Goal: Task Accomplishment & Management: Use online tool/utility

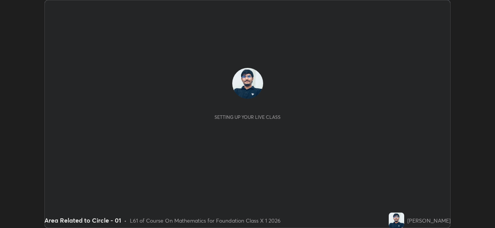
scroll to position [228, 495]
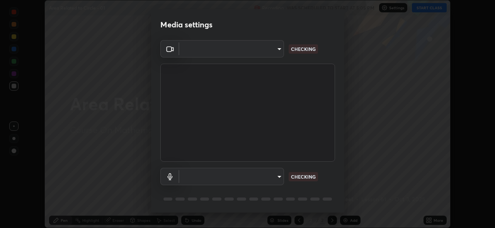
type input "8c17a5d152d90efee16c6d0123f72e1c8e3faabb66c5818a7671abbc9a97bc9a"
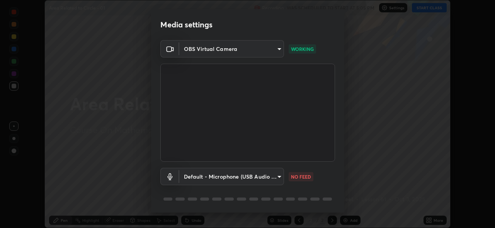
scroll to position [25, 0]
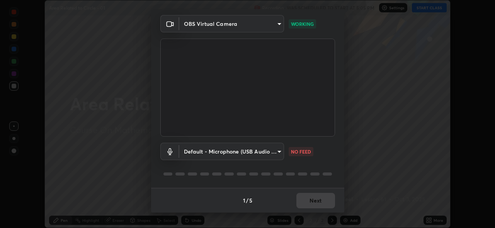
click at [276, 153] on body "Erase all Area Related to Circle - 01 Recording WAS SCHEDULED TO START AT 5:05 …" at bounding box center [247, 114] width 495 height 228
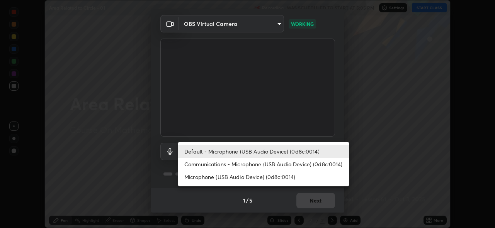
click at [263, 167] on li "Communications - Microphone (USB Audio Device) (0d8c:0014)" at bounding box center [263, 164] width 171 height 13
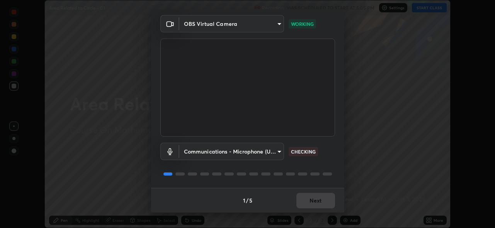
click at [261, 152] on body "Erase all Area Related to Circle - 01 Recording WAS SCHEDULED TO START AT 5:05 …" at bounding box center [247, 114] width 495 height 228
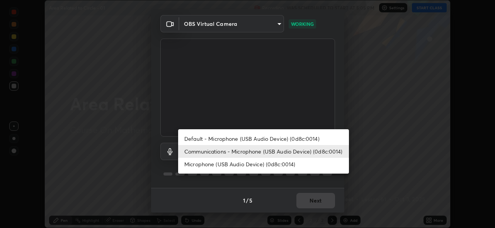
click at [269, 140] on li "Default - Microphone (USB Audio Device) (0d8c:0014)" at bounding box center [263, 139] width 171 height 13
type input "default"
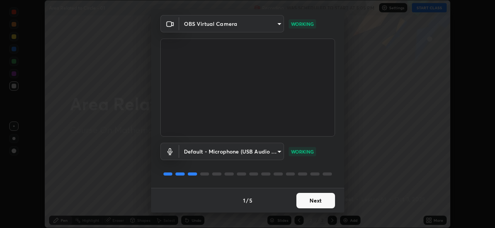
click at [305, 199] on button "Next" at bounding box center [315, 200] width 39 height 15
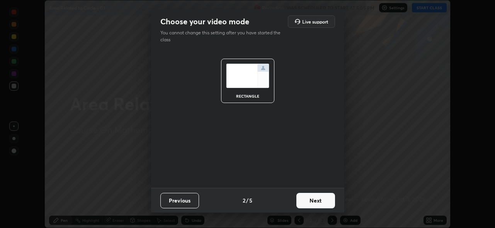
scroll to position [0, 0]
click at [310, 201] on button "Next" at bounding box center [315, 200] width 39 height 15
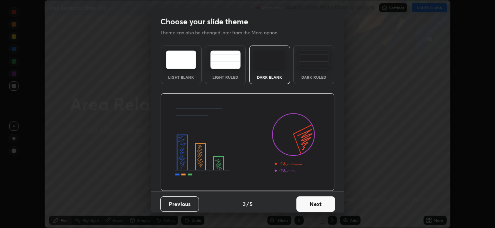
click at [311, 206] on button "Next" at bounding box center [315, 204] width 39 height 15
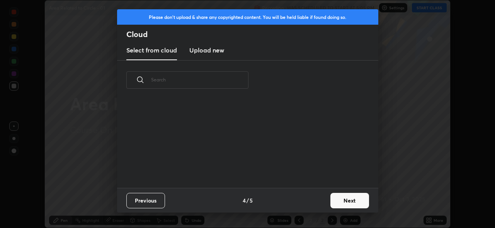
scroll to position [88, 248]
click at [338, 200] on button "Next" at bounding box center [349, 200] width 39 height 15
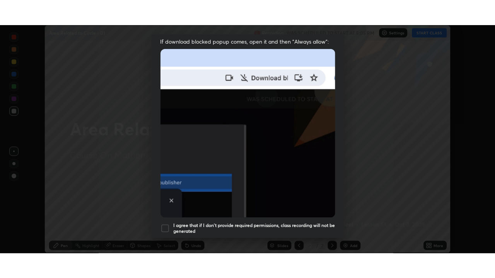
scroll to position [183, 0]
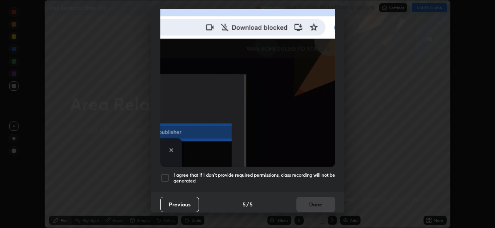
click at [298, 172] on h5 "I agree that if I don't provide required permissions, class recording will not …" at bounding box center [253, 178] width 161 height 12
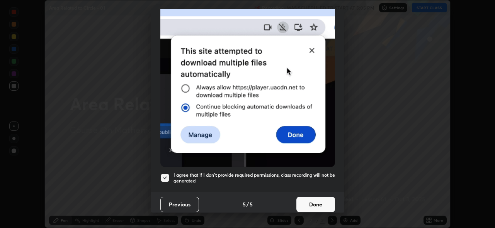
click at [305, 200] on button "Done" at bounding box center [315, 204] width 39 height 15
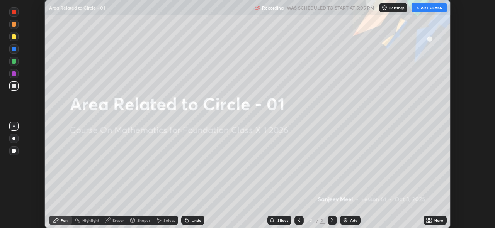
click at [434, 217] on div "More" at bounding box center [434, 220] width 23 height 9
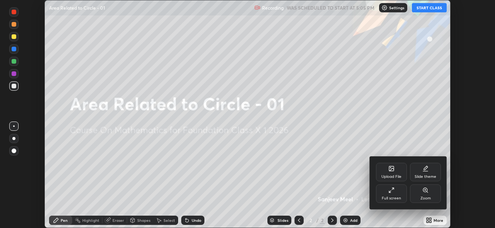
click at [399, 195] on div "Full screen" at bounding box center [391, 194] width 31 height 19
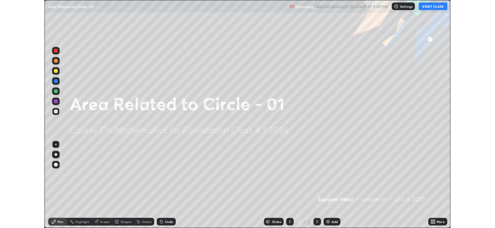
scroll to position [278, 495]
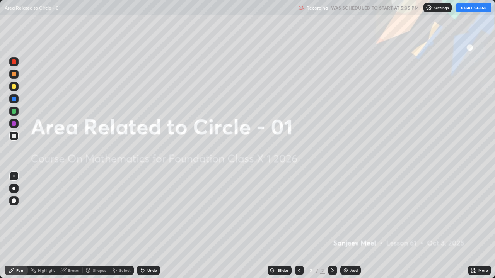
click at [470, 7] on button "START CLASS" at bounding box center [473, 7] width 35 height 9
click at [351, 228] on div "Add" at bounding box center [353, 271] width 7 height 4
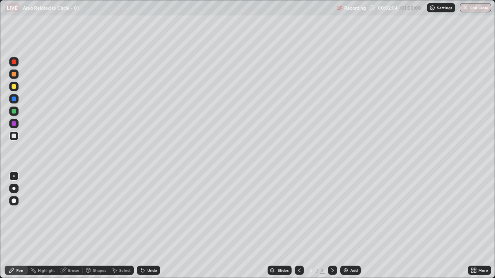
click at [16, 126] on div at bounding box center [13, 123] width 9 height 9
click at [16, 137] on div at bounding box center [14, 136] width 5 height 5
click at [150, 228] on div "Undo" at bounding box center [152, 271] width 10 height 4
click at [149, 228] on div "Undo" at bounding box center [152, 271] width 10 height 4
click at [146, 228] on div "Undo" at bounding box center [148, 270] width 23 height 9
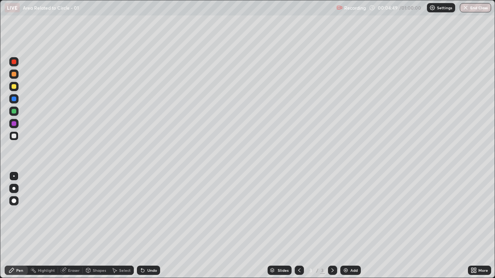
click at [347, 228] on div "Add" at bounding box center [350, 270] width 20 height 9
click at [14, 124] on div at bounding box center [14, 123] width 5 height 5
click at [93, 228] on div "Shapes" at bounding box center [99, 271] width 13 height 4
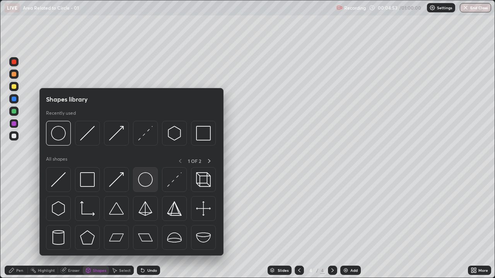
click at [142, 179] on img at bounding box center [145, 179] width 15 height 15
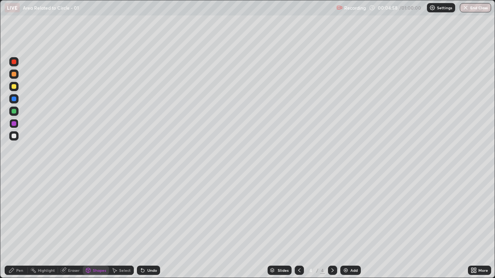
click at [95, 228] on div "Shapes" at bounding box center [99, 271] width 13 height 4
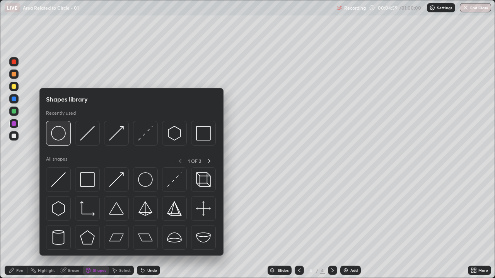
click at [64, 136] on img at bounding box center [58, 133] width 15 height 15
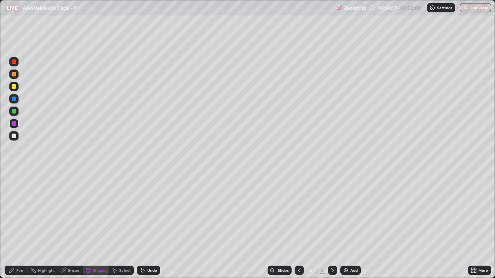
click at [18, 134] on div at bounding box center [13, 135] width 9 height 9
click at [147, 228] on div "Undo" at bounding box center [152, 271] width 10 height 4
click at [146, 228] on div "Undo" at bounding box center [148, 270] width 23 height 9
click at [144, 228] on div "Undo" at bounding box center [148, 270] width 23 height 9
click at [146, 228] on div "Undo" at bounding box center [148, 270] width 23 height 9
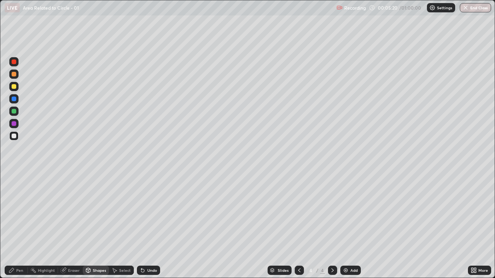
click at [141, 228] on icon at bounding box center [141, 269] width 1 height 1
click at [22, 228] on div "Pen" at bounding box center [19, 271] width 7 height 4
click at [153, 228] on div "Undo" at bounding box center [152, 271] width 10 height 4
click at [152, 228] on div "Undo" at bounding box center [152, 271] width 10 height 4
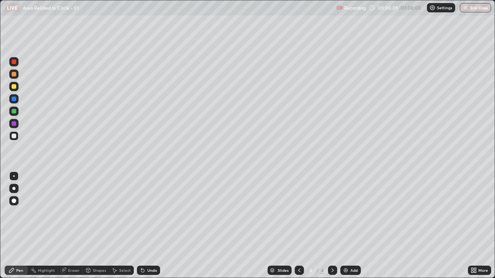
click at [151, 228] on div "Undo" at bounding box center [148, 270] width 23 height 9
click at [48, 228] on div "Highlight" at bounding box center [46, 271] width 17 height 4
click at [12, 108] on div at bounding box center [13, 111] width 9 height 9
click at [21, 228] on div "Pen" at bounding box center [19, 271] width 7 height 4
click at [14, 135] on div at bounding box center [14, 136] width 5 height 5
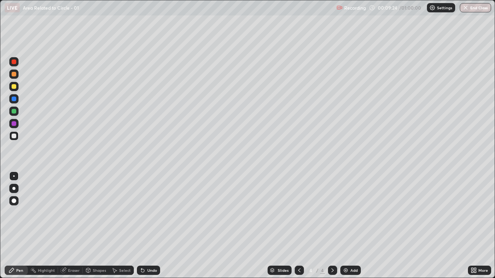
click at [350, 228] on div "Add" at bounding box center [353, 271] width 7 height 4
click at [16, 126] on div at bounding box center [13, 123] width 9 height 9
click at [72, 228] on div "Eraser" at bounding box center [74, 271] width 12 height 4
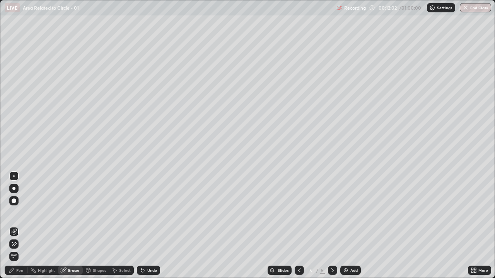
click at [20, 228] on div "Pen" at bounding box center [19, 271] width 7 height 4
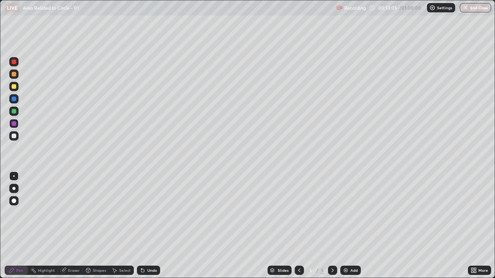
click at [72, 228] on div "Eraser" at bounding box center [74, 271] width 12 height 4
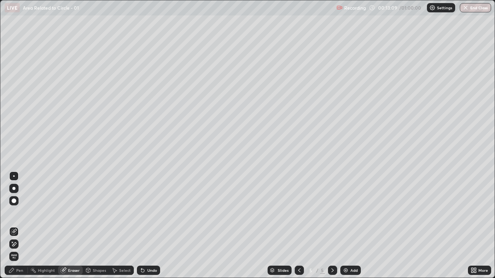
click at [21, 228] on div "Pen" at bounding box center [19, 271] width 7 height 4
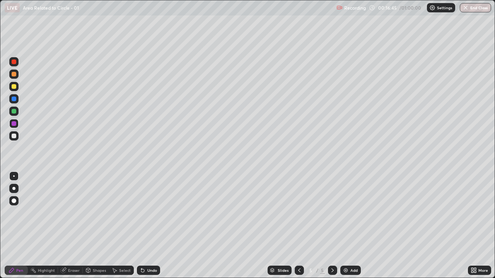
click at [17, 133] on div at bounding box center [13, 135] width 9 height 9
click at [151, 228] on div "Undo" at bounding box center [152, 271] width 10 height 4
click at [150, 228] on div "Undo" at bounding box center [152, 271] width 10 height 4
click at [143, 228] on icon at bounding box center [142, 270] width 6 height 6
click at [143, 228] on icon at bounding box center [142, 270] width 3 height 3
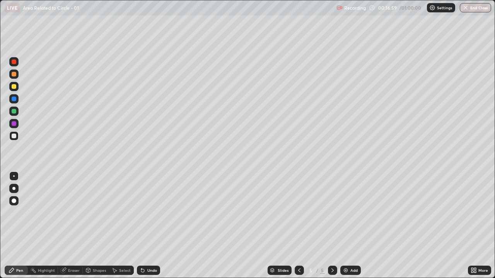
click at [144, 228] on icon at bounding box center [142, 270] width 6 height 6
click at [141, 228] on icon at bounding box center [142, 270] width 3 height 3
click at [150, 228] on div "Undo" at bounding box center [152, 271] width 10 height 4
click at [148, 228] on div "Undo" at bounding box center [152, 271] width 10 height 4
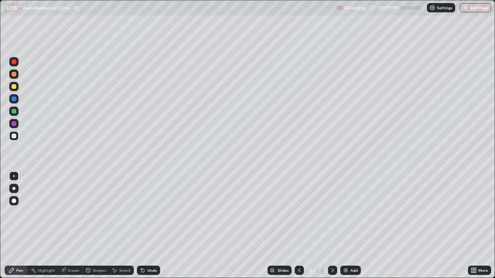
click at [146, 228] on div "Undo" at bounding box center [148, 270] width 23 height 9
click at [145, 228] on div "Undo" at bounding box center [148, 270] width 23 height 9
click at [144, 228] on icon at bounding box center [142, 270] width 6 height 6
click at [141, 228] on icon at bounding box center [141, 269] width 1 height 1
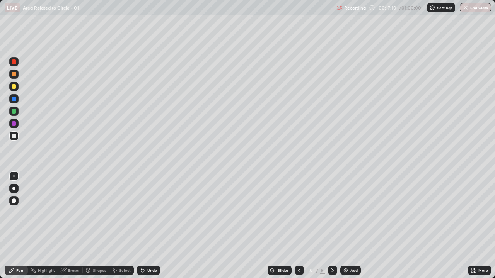
click at [141, 228] on icon at bounding box center [141, 269] width 1 height 1
click at [145, 228] on div "Undo" at bounding box center [148, 270] width 23 height 9
click at [143, 228] on icon at bounding box center [142, 270] width 6 height 6
click at [152, 228] on div "Undo" at bounding box center [148, 270] width 23 height 9
click at [15, 125] on div at bounding box center [14, 123] width 5 height 5
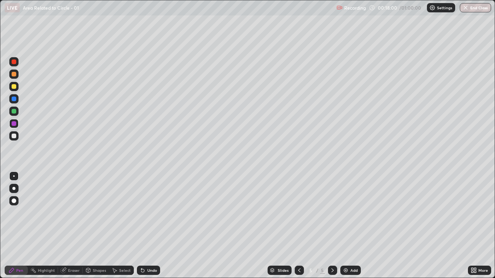
click at [15, 135] on div at bounding box center [14, 136] width 5 height 5
click at [150, 228] on div "Undo" at bounding box center [152, 271] width 10 height 4
click at [153, 228] on div "Undo" at bounding box center [152, 271] width 10 height 4
click at [151, 228] on div "Undo" at bounding box center [152, 271] width 10 height 4
click at [10, 123] on div at bounding box center [13, 123] width 9 height 9
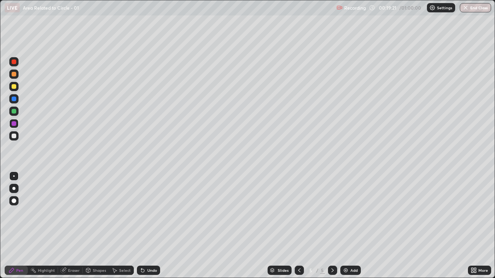
click at [13, 136] on div at bounding box center [14, 136] width 5 height 5
click at [374, 228] on div "Slides 5 / 5 Add" at bounding box center [314, 270] width 308 height 15
click at [404, 228] on div "Slides 5 / 5 Add" at bounding box center [314, 270] width 308 height 15
click at [348, 228] on div "Add" at bounding box center [350, 270] width 20 height 9
click at [14, 123] on div at bounding box center [14, 123] width 5 height 5
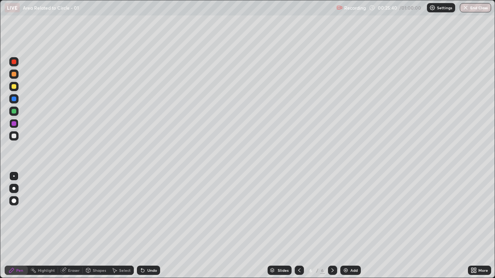
click at [71, 228] on div "Eraser" at bounding box center [74, 271] width 12 height 4
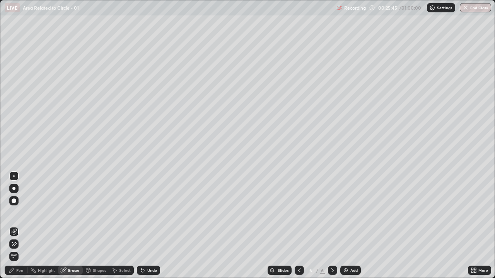
click at [17, 228] on div "Pen" at bounding box center [19, 271] width 7 height 4
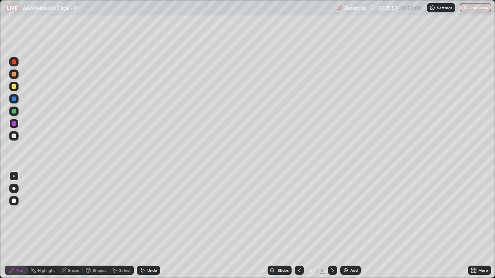
click at [74, 228] on div "Eraser" at bounding box center [74, 271] width 12 height 4
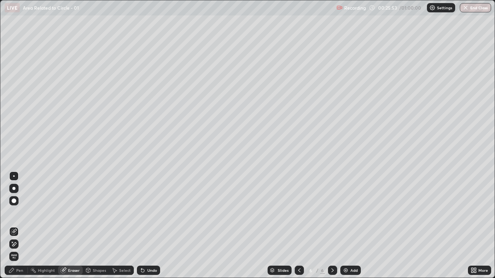
click at [91, 228] on div "Shapes" at bounding box center [96, 270] width 26 height 9
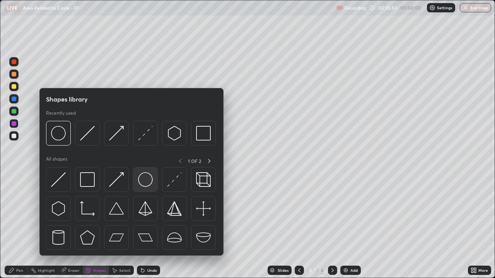
click at [146, 180] on img at bounding box center [145, 179] width 15 height 15
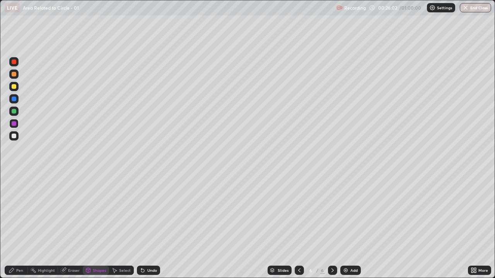
click at [20, 228] on div "Pen" at bounding box center [19, 271] width 7 height 4
click at [96, 228] on div "Shapes" at bounding box center [99, 271] width 13 height 4
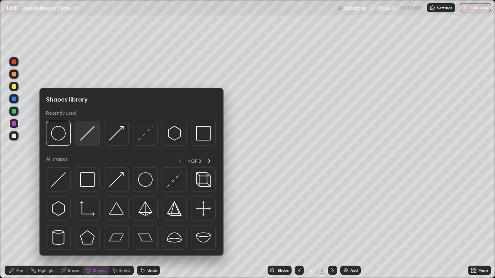
click at [88, 141] on div at bounding box center [87, 133] width 25 height 25
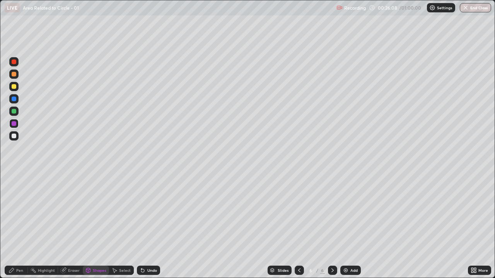
click at [17, 136] on div at bounding box center [13, 135] width 9 height 9
click at [146, 228] on div "Undo" at bounding box center [148, 270] width 23 height 9
click at [18, 228] on div "Pen" at bounding box center [19, 271] width 7 height 4
click at [150, 228] on div "Undo" at bounding box center [152, 271] width 10 height 4
click at [148, 228] on div "Undo" at bounding box center [152, 271] width 10 height 4
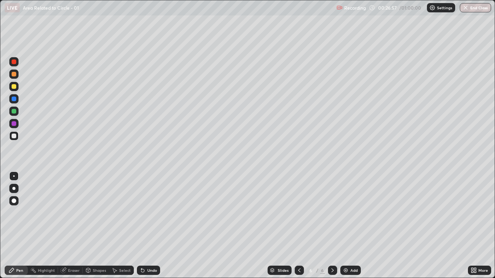
click at [90, 228] on icon at bounding box center [88, 270] width 6 height 6
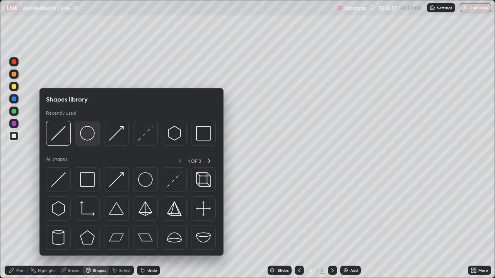
click at [88, 139] on img at bounding box center [87, 133] width 15 height 15
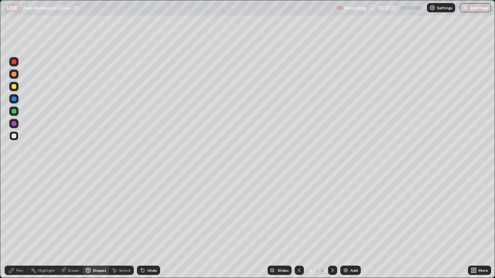
click at [150, 228] on div "Undo" at bounding box center [152, 271] width 10 height 4
click at [151, 228] on div "Undo" at bounding box center [152, 271] width 10 height 4
click at [97, 228] on div "Shapes" at bounding box center [99, 271] width 13 height 4
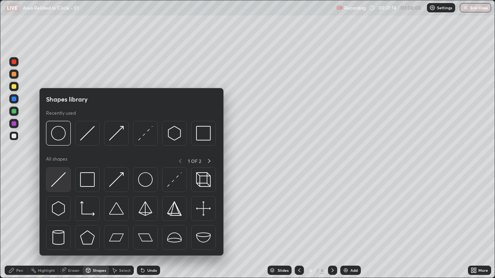
click at [63, 181] on img at bounding box center [58, 179] width 15 height 15
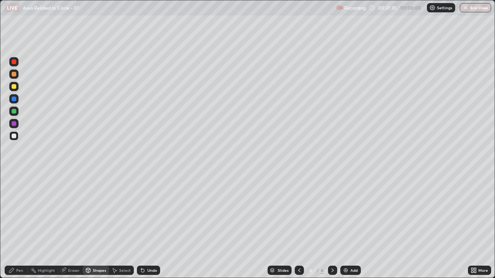
click at [17, 228] on div "Pen" at bounding box center [19, 271] width 7 height 4
click at [151, 228] on div "Undo" at bounding box center [152, 271] width 10 height 4
click at [152, 228] on div "Undo" at bounding box center [148, 270] width 23 height 9
click at [151, 228] on div "Undo" at bounding box center [148, 270] width 23 height 9
click at [152, 228] on div "Undo" at bounding box center [148, 270] width 23 height 9
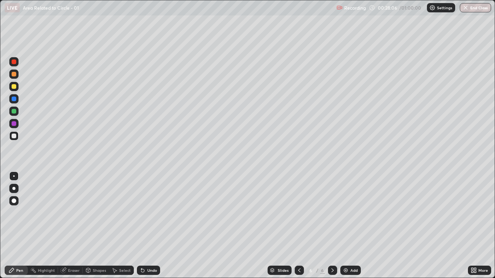
click at [152, 228] on div "Undo" at bounding box center [148, 270] width 23 height 9
click at [75, 228] on div "Eraser" at bounding box center [74, 271] width 12 height 4
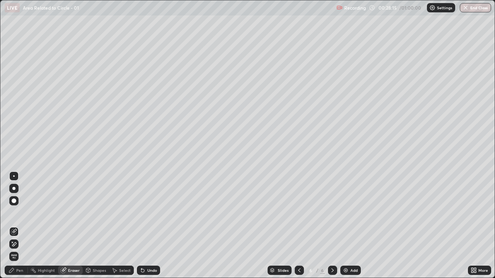
click at [22, 228] on div "Pen" at bounding box center [19, 271] width 7 height 4
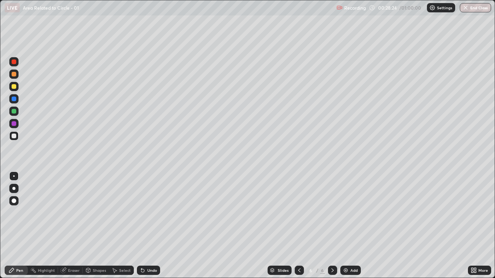
click at [12, 125] on div at bounding box center [14, 123] width 5 height 5
click at [17, 135] on div at bounding box center [13, 135] width 9 height 9
click at [148, 228] on div "Undo" at bounding box center [152, 271] width 10 height 4
click at [150, 228] on div "Undo" at bounding box center [152, 271] width 10 height 4
click at [151, 228] on div "Undo" at bounding box center [148, 270] width 23 height 9
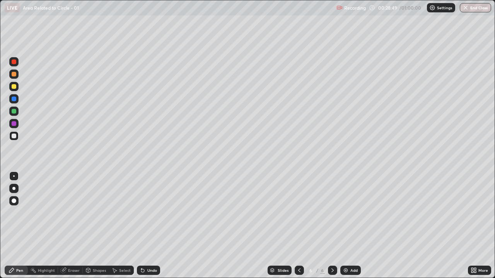
click at [153, 228] on div "Undo" at bounding box center [148, 270] width 23 height 9
click at [150, 228] on div "Undo" at bounding box center [152, 271] width 10 height 4
click at [149, 228] on div "Undo" at bounding box center [148, 270] width 23 height 9
click at [154, 228] on div "Undo" at bounding box center [152, 271] width 10 height 4
click at [150, 228] on div "Undo" at bounding box center [152, 271] width 10 height 4
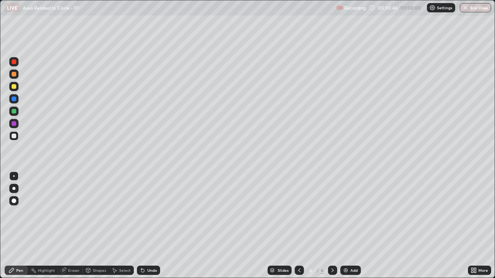
click at [154, 228] on div "Undo" at bounding box center [148, 270] width 23 height 9
click at [150, 228] on div "Undo" at bounding box center [152, 271] width 10 height 4
click at [155, 228] on div "Undo" at bounding box center [152, 271] width 10 height 4
click at [156, 228] on div "Undo" at bounding box center [148, 270] width 23 height 9
click at [46, 228] on div "Highlight" at bounding box center [46, 271] width 17 height 4
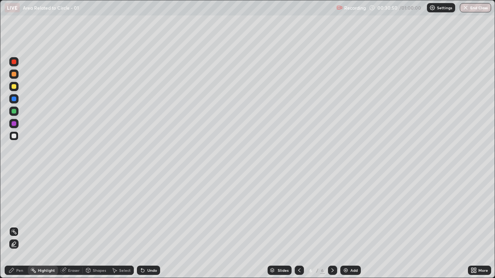
click at [15, 121] on div at bounding box center [14, 123] width 5 height 5
click at [15, 228] on div "Pen" at bounding box center [16, 270] width 23 height 9
click at [350, 228] on div "Add" at bounding box center [353, 271] width 7 height 4
click at [91, 228] on div "Shapes" at bounding box center [96, 270] width 26 height 9
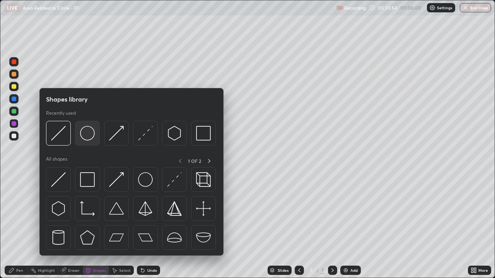
click at [90, 140] on img at bounding box center [87, 133] width 15 height 15
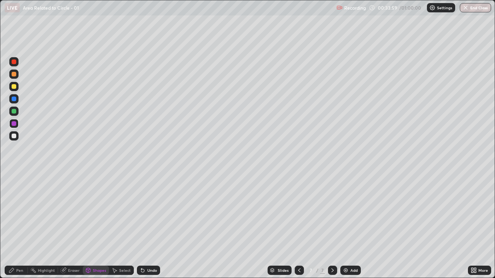
click at [102, 228] on div "Shapes" at bounding box center [99, 271] width 13 height 4
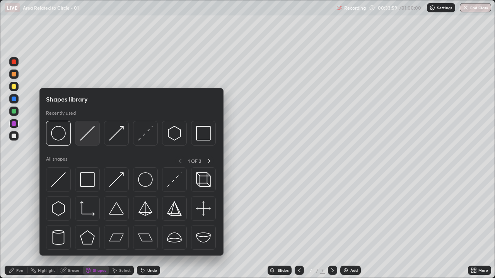
click at [87, 137] on img at bounding box center [87, 133] width 15 height 15
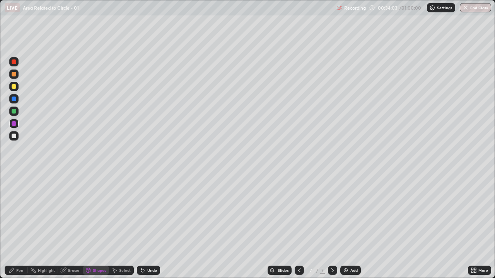
click at [16, 228] on div "Pen" at bounding box center [19, 271] width 7 height 4
click at [298, 228] on icon at bounding box center [299, 270] width 6 height 6
click at [331, 228] on icon at bounding box center [332, 270] width 6 height 6
click at [15, 135] on div at bounding box center [14, 136] width 5 height 5
click at [14, 126] on div at bounding box center [14, 123] width 5 height 5
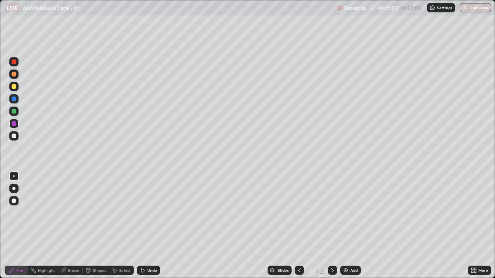
click at [12, 134] on div at bounding box center [14, 136] width 5 height 5
click at [158, 228] on div "Undo" at bounding box center [148, 270] width 23 height 9
click at [153, 228] on div "Undo" at bounding box center [152, 271] width 10 height 4
click at [150, 228] on div "Undo" at bounding box center [148, 270] width 23 height 9
click at [14, 124] on div at bounding box center [14, 123] width 5 height 5
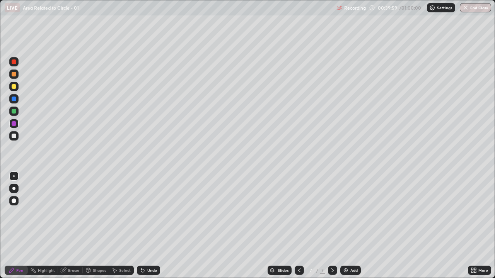
click at [12, 136] on div at bounding box center [14, 136] width 5 height 5
click at [148, 228] on div "Undo" at bounding box center [152, 271] width 10 height 4
click at [146, 228] on div "Undo" at bounding box center [148, 270] width 23 height 9
click at [349, 228] on div "Add" at bounding box center [350, 270] width 20 height 9
click at [16, 122] on div at bounding box center [14, 123] width 5 height 5
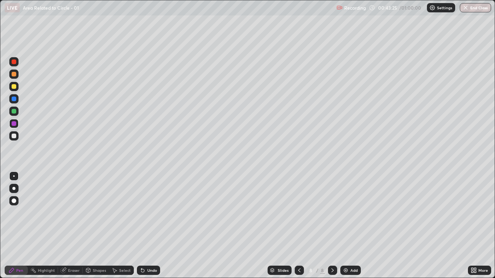
click at [97, 228] on div "Shapes" at bounding box center [99, 271] width 13 height 4
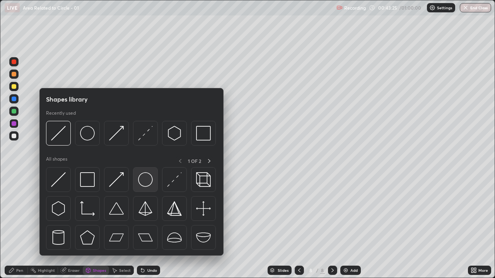
click at [141, 189] on div at bounding box center [145, 179] width 25 height 25
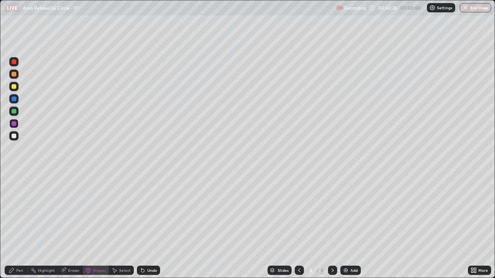
click at [156, 228] on div "Undo" at bounding box center [148, 270] width 23 height 9
click at [90, 228] on icon at bounding box center [88, 270] width 6 height 6
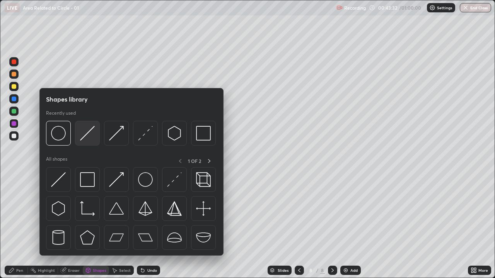
click at [85, 133] on img at bounding box center [87, 133] width 15 height 15
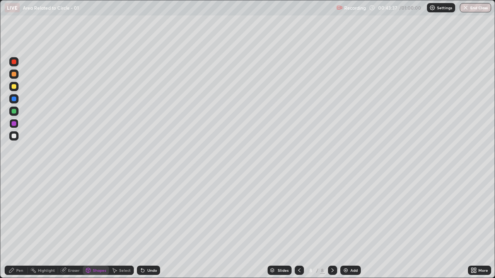
click at [13, 124] on div at bounding box center [14, 123] width 5 height 5
click at [18, 228] on div "Pen" at bounding box center [19, 271] width 7 height 4
click at [12, 135] on div at bounding box center [14, 136] width 5 height 5
click at [14, 120] on div at bounding box center [13, 123] width 9 height 9
click at [92, 228] on div "Shapes" at bounding box center [96, 270] width 26 height 9
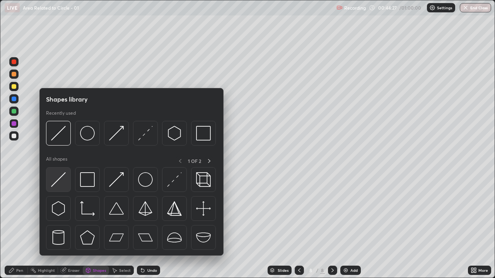
click at [63, 179] on img at bounding box center [58, 179] width 15 height 15
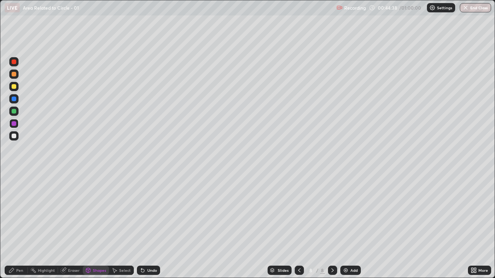
click at [20, 228] on div "Pen" at bounding box center [19, 271] width 7 height 4
click at [14, 134] on div at bounding box center [14, 136] width 5 height 5
click at [145, 228] on div "Undo" at bounding box center [148, 270] width 23 height 9
click at [141, 228] on icon at bounding box center [142, 270] width 3 height 3
click at [141, 228] on icon at bounding box center [141, 269] width 1 height 1
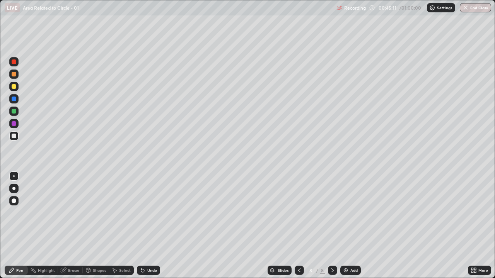
click at [148, 228] on div "Undo" at bounding box center [152, 271] width 10 height 4
click at [149, 228] on div "Undo" at bounding box center [152, 271] width 10 height 4
click at [147, 228] on div "Undo" at bounding box center [152, 271] width 10 height 4
click at [148, 228] on div "Undo" at bounding box center [152, 271] width 10 height 4
click at [150, 228] on div "Undo" at bounding box center [152, 271] width 10 height 4
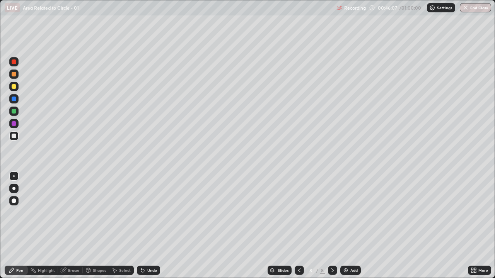
click at [151, 228] on div "Undo" at bounding box center [152, 271] width 10 height 4
click at [150, 228] on div "Undo" at bounding box center [152, 271] width 10 height 4
click at [148, 228] on div "Undo" at bounding box center [152, 271] width 10 height 4
click at [149, 228] on div "Undo" at bounding box center [152, 271] width 10 height 4
click at [147, 228] on div "Undo" at bounding box center [152, 271] width 10 height 4
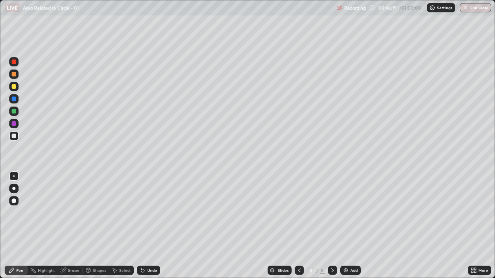
click at [146, 228] on div "Undo" at bounding box center [148, 270] width 23 height 9
click at [72, 228] on div "Eraser" at bounding box center [74, 271] width 12 height 4
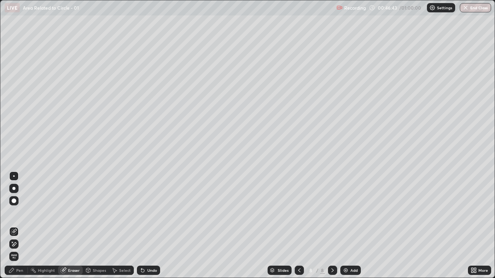
click at [18, 228] on div "Pen" at bounding box center [19, 271] width 7 height 4
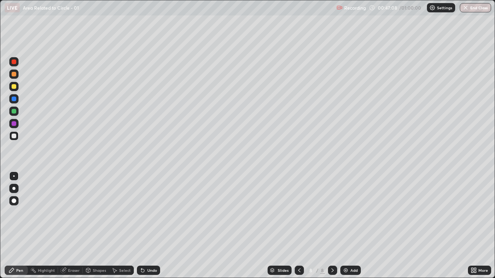
click at [144, 228] on div "Undo" at bounding box center [148, 270] width 23 height 9
click at [147, 228] on div "Undo" at bounding box center [152, 271] width 10 height 4
click at [151, 228] on div "Undo" at bounding box center [152, 271] width 10 height 4
click at [148, 228] on div "Undo" at bounding box center [152, 271] width 10 height 4
click at [351, 228] on div "Add" at bounding box center [353, 271] width 7 height 4
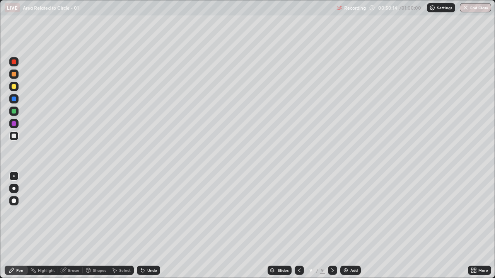
click at [13, 122] on div at bounding box center [14, 123] width 5 height 5
click at [90, 228] on icon at bounding box center [88, 270] width 6 height 6
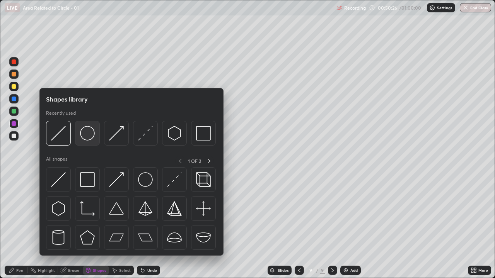
click at [89, 138] on img at bounding box center [87, 133] width 15 height 15
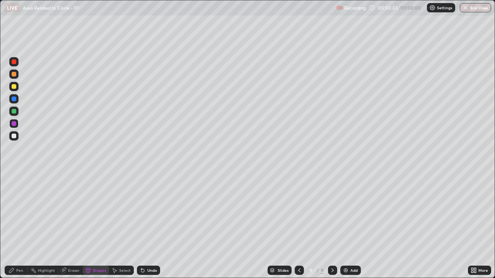
click at [148, 228] on div "Undo" at bounding box center [148, 270] width 23 height 9
click at [19, 228] on div "Pen" at bounding box center [19, 271] width 7 height 4
click at [15, 107] on div at bounding box center [13, 111] width 9 height 9
click at [95, 228] on div "Shapes" at bounding box center [99, 271] width 13 height 4
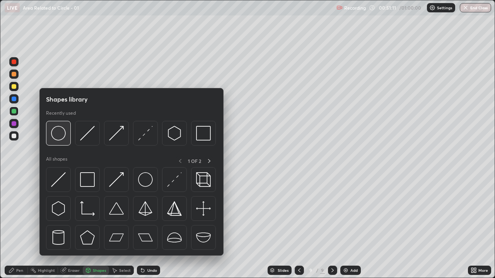
click at [63, 140] on img at bounding box center [58, 133] width 15 height 15
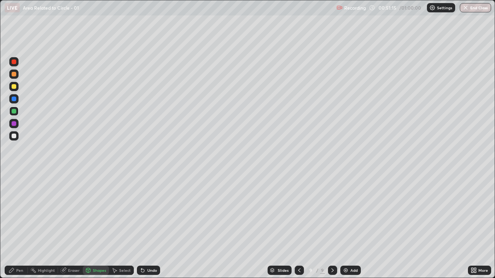
click at [153, 228] on div "Undo" at bounding box center [152, 271] width 10 height 4
click at [97, 228] on div "Shapes" at bounding box center [99, 271] width 13 height 4
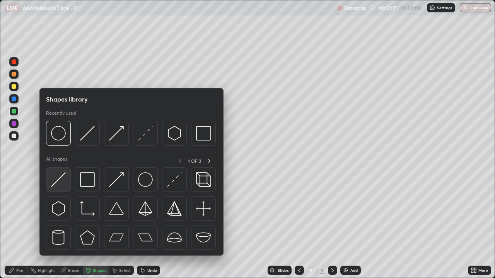
click at [58, 179] on img at bounding box center [58, 179] width 15 height 15
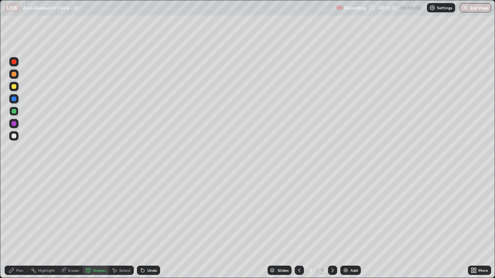
click at [15, 136] on div at bounding box center [14, 136] width 5 height 5
click at [17, 228] on div "Pen" at bounding box center [19, 271] width 7 height 4
click at [147, 228] on div "Undo" at bounding box center [148, 270] width 23 height 9
click at [474, 7] on button "End Class" at bounding box center [474, 7] width 31 height 9
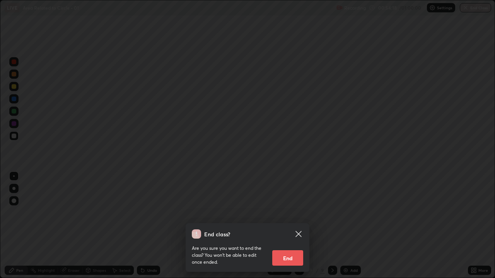
click at [290, 228] on button "End" at bounding box center [287, 257] width 31 height 15
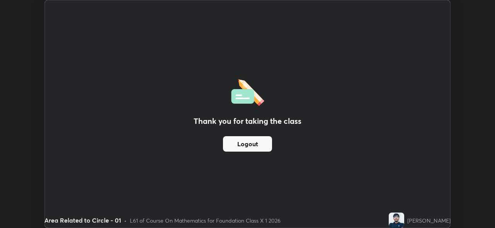
scroll to position [228, 495]
